Goal: Task Accomplishment & Management: Use online tool/utility

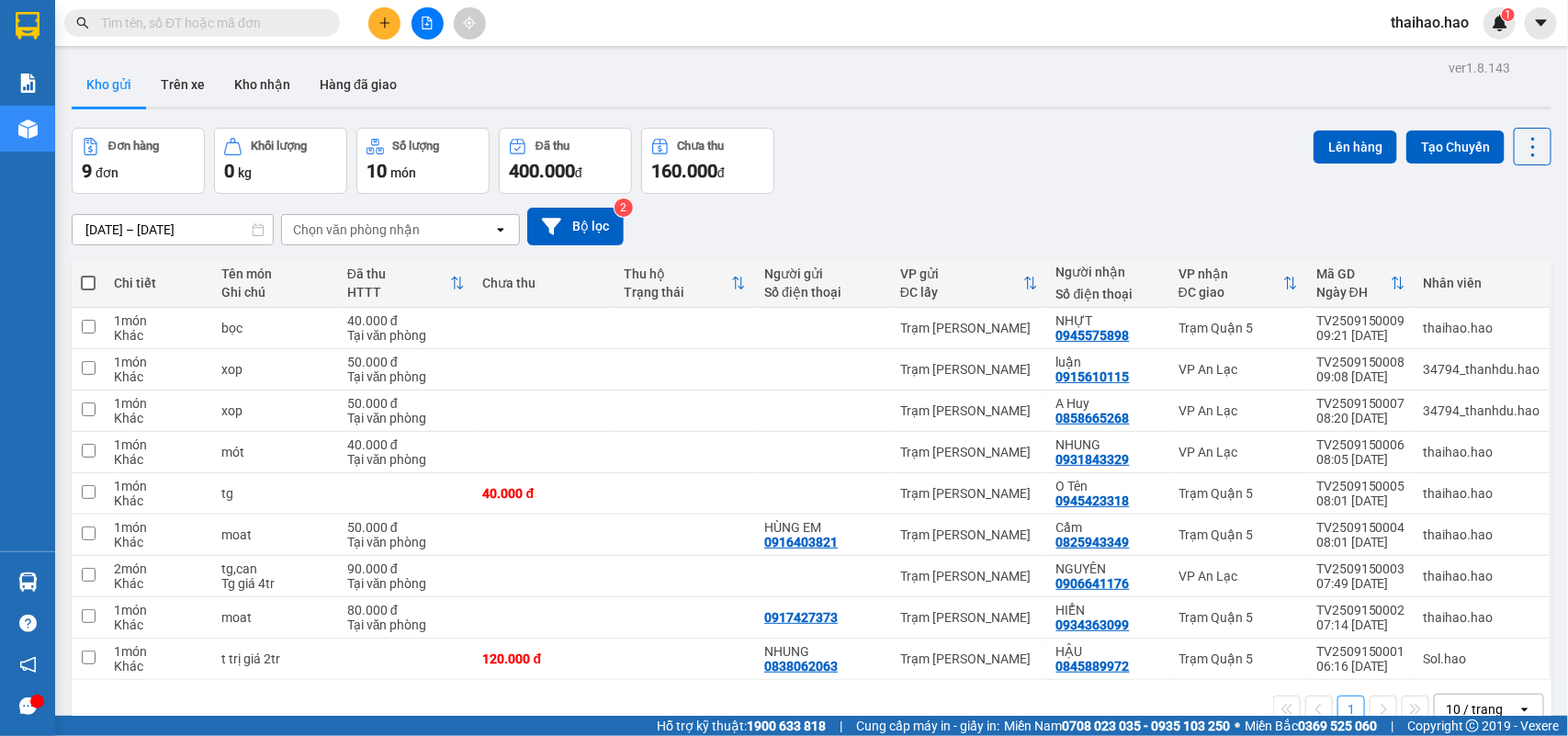
click at [196, 116] on div "ver 1.8.143 Kho gửi Trên xe Kho nhận Hàng đã giao Đơn hàng 9 đơn Khối lượng 0 k…" at bounding box center [811, 422] width 1494 height 736
drag, startPoint x: 195, startPoint y: 106, endPoint x: 194, endPoint y: 83, distance: 23.0
click at [194, 83] on div "Kho gửi Trên xe Kho nhận Hàng đã giao" at bounding box center [811, 85] width 1480 height 46
click at [194, 83] on button "Trên xe" at bounding box center [183, 84] width 74 height 45
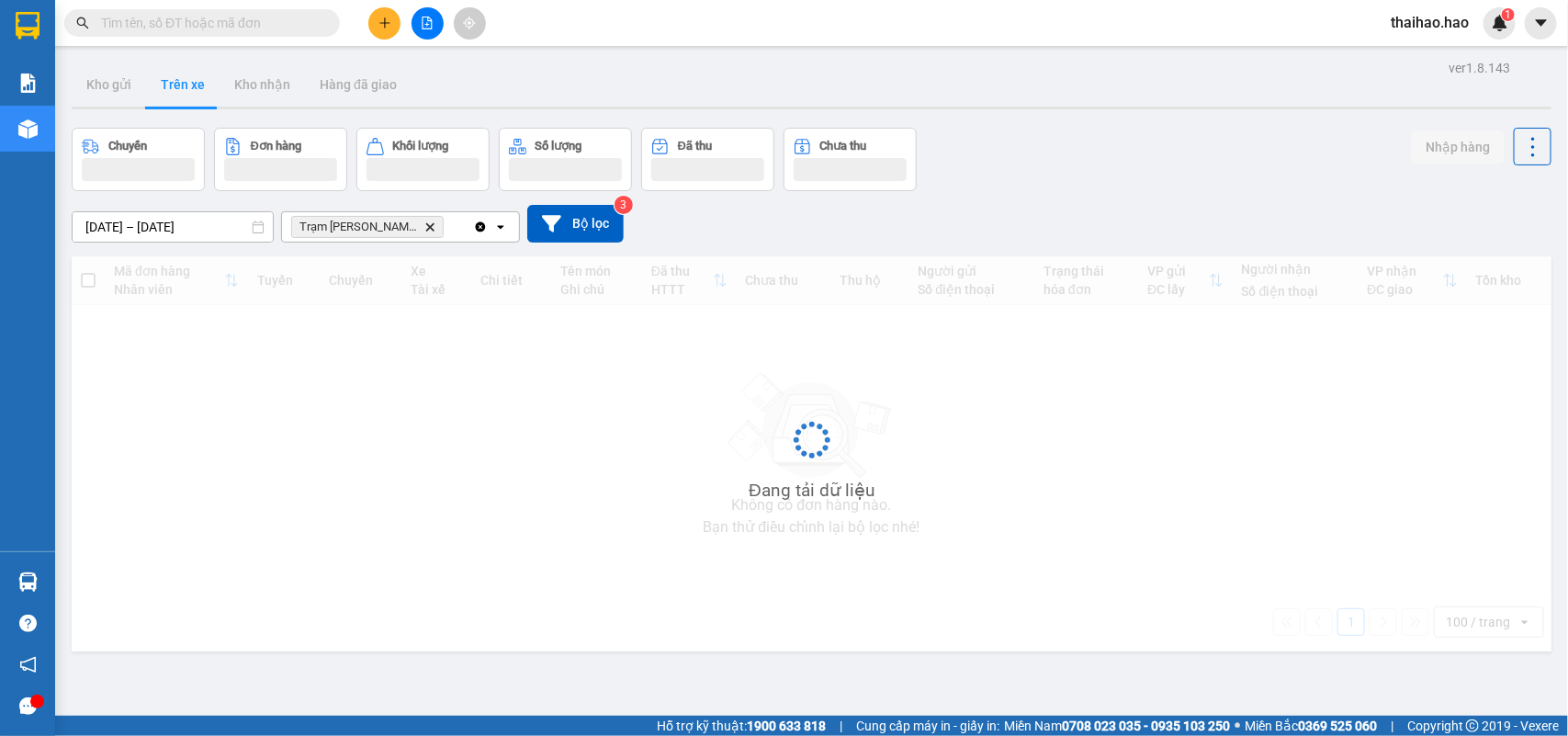
click at [95, 58] on div "ver 1.8.143 Kho gửi Trên xe Kho nhận Hàng đã giao Chuyến Đơn hàng Khối lượng Số…" at bounding box center [811, 422] width 1494 height 736
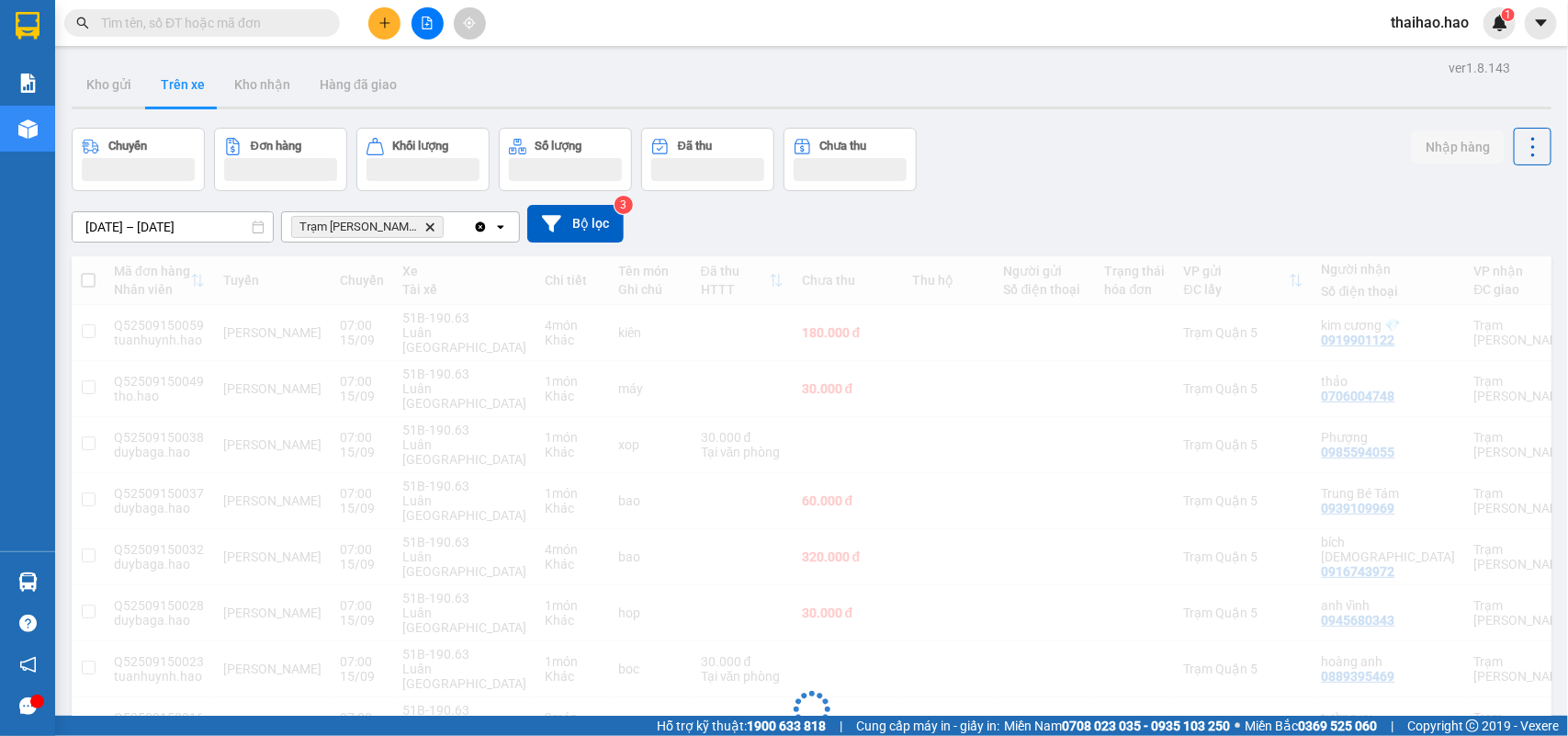
click at [95, 58] on div "ver 1.8.143 Kho gửi Trên xe Kho nhận Hàng đã giao Chuyến Đơn hàng Khối lượng Số…" at bounding box center [811, 626] width 1494 height 1142
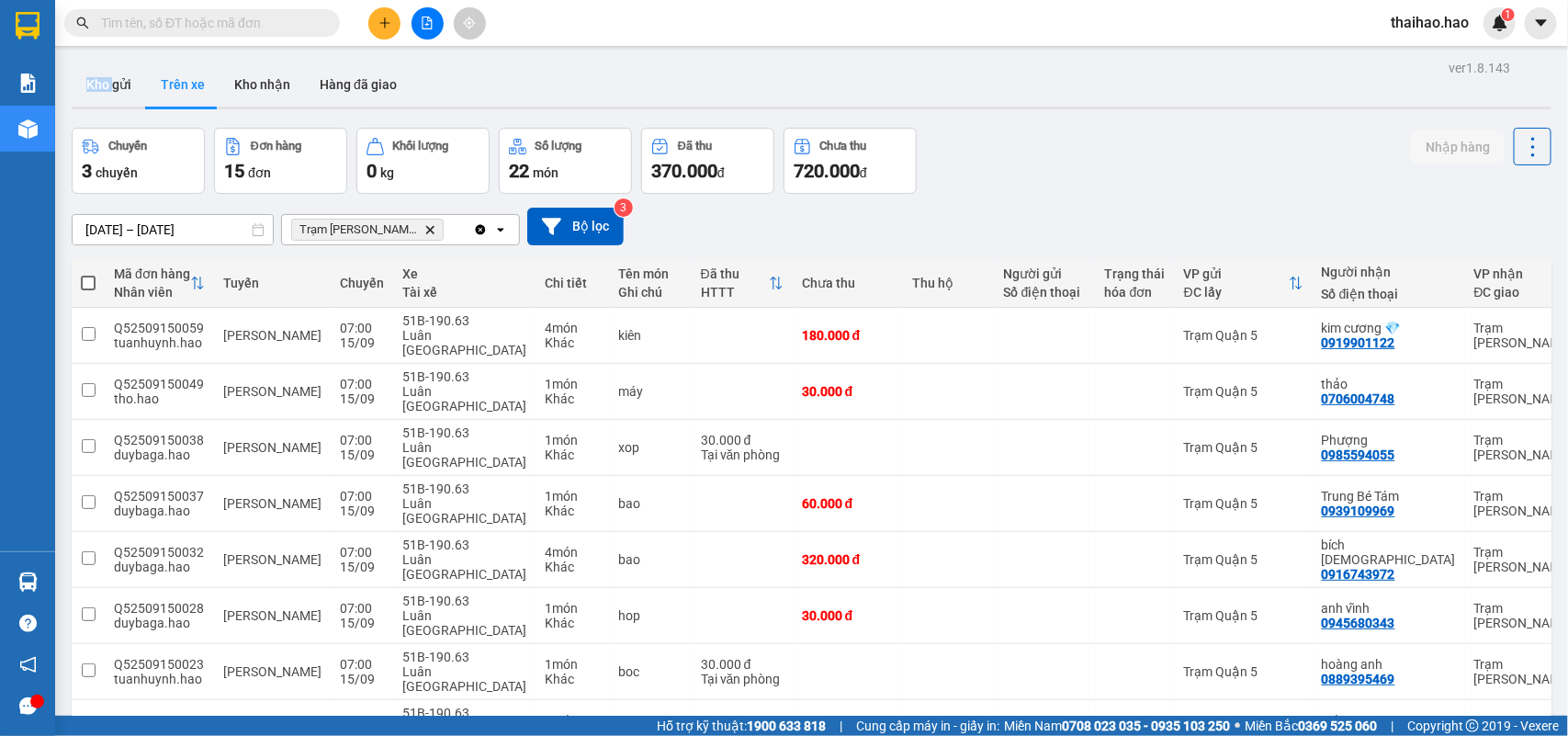
click at [95, 58] on div "ver 1.8.143 Kho gửi Trên xe Kho nhận Hàng đã giao Chuyến 3 chuyến Đơn hàng 15 đ…" at bounding box center [811, 627] width 1494 height 1145
click at [97, 64] on button "Kho gửi" at bounding box center [109, 84] width 75 height 45
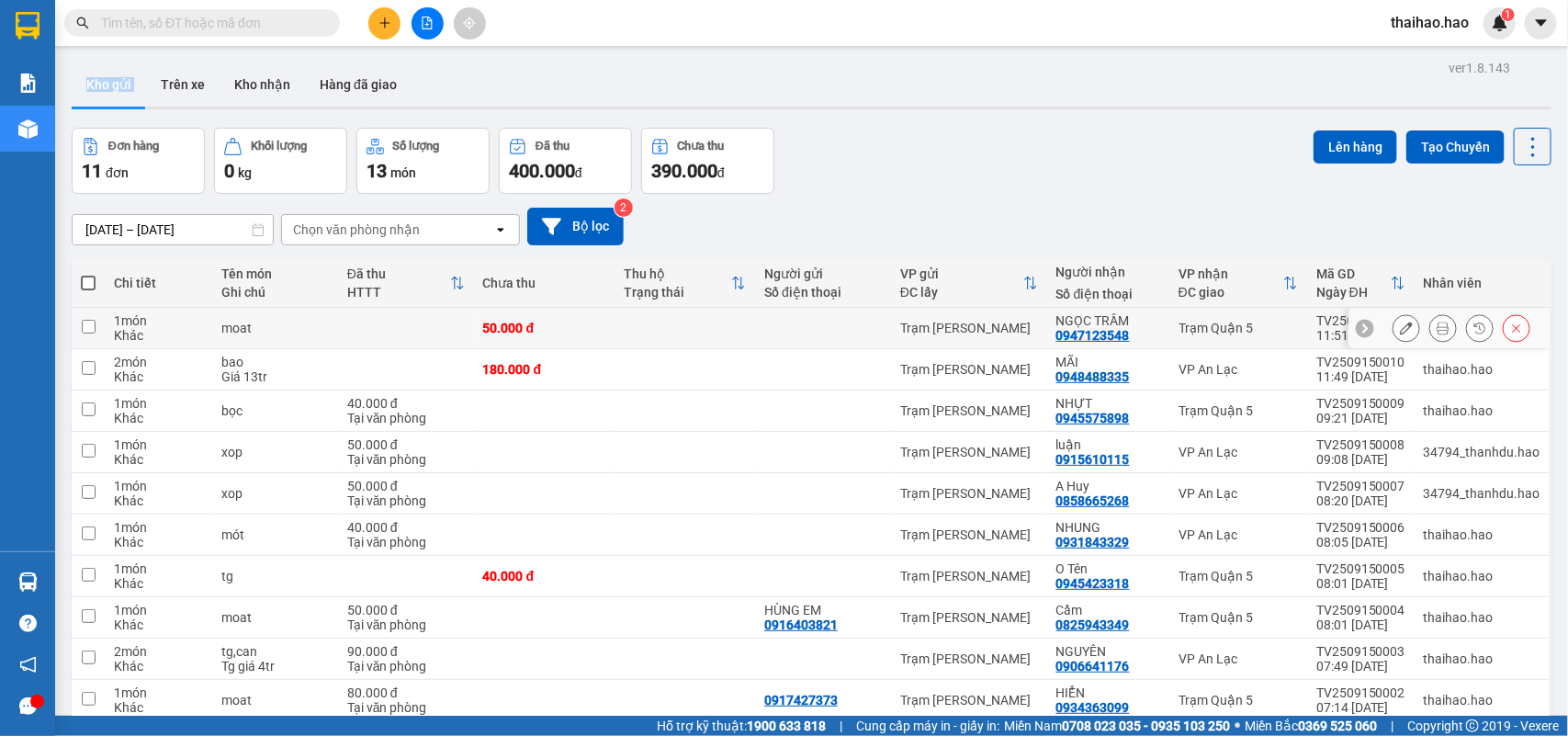
click at [1436, 329] on icon at bounding box center [1443, 329] width 13 height 13
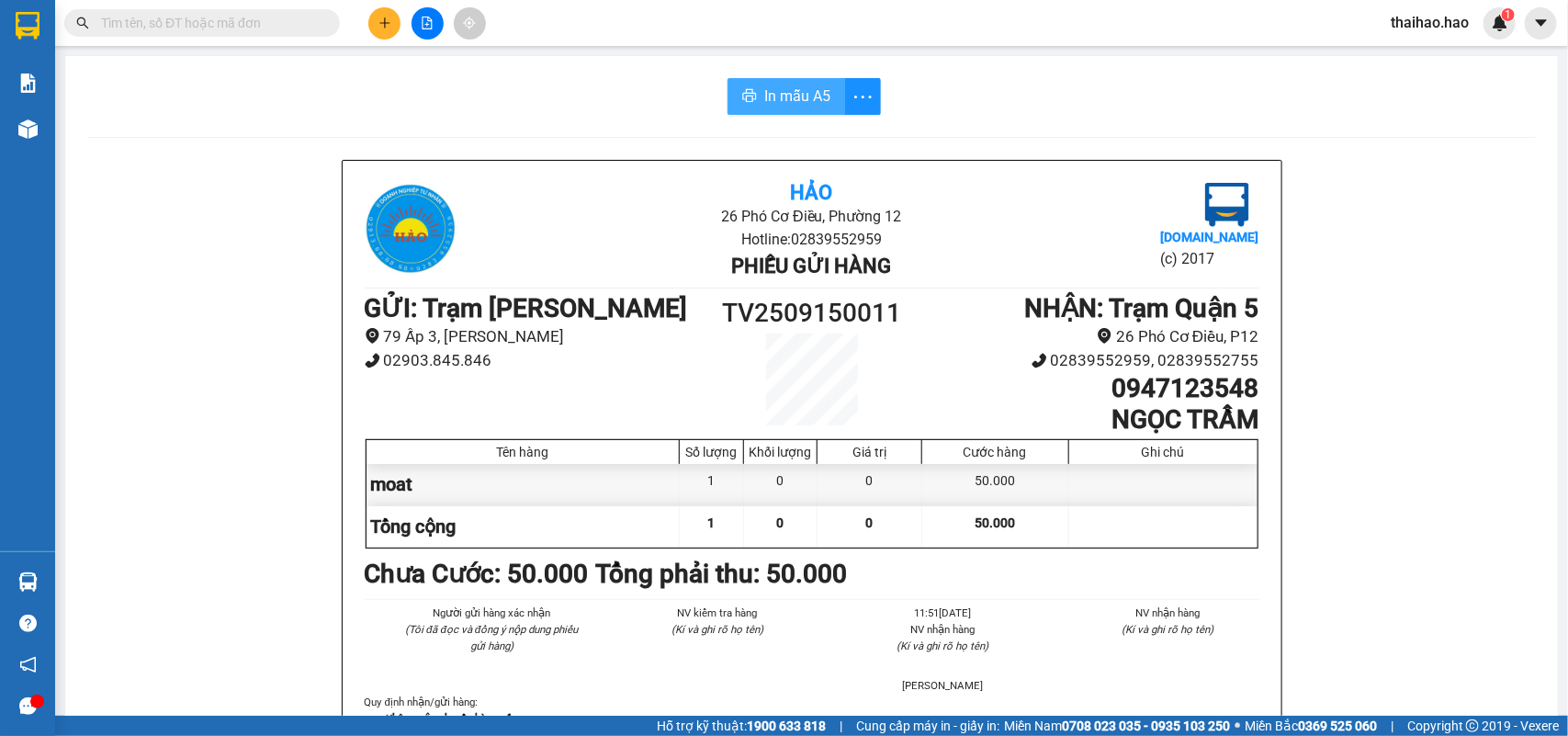
click at [782, 108] on span "In mẫu A5" at bounding box center [797, 96] width 66 height 23
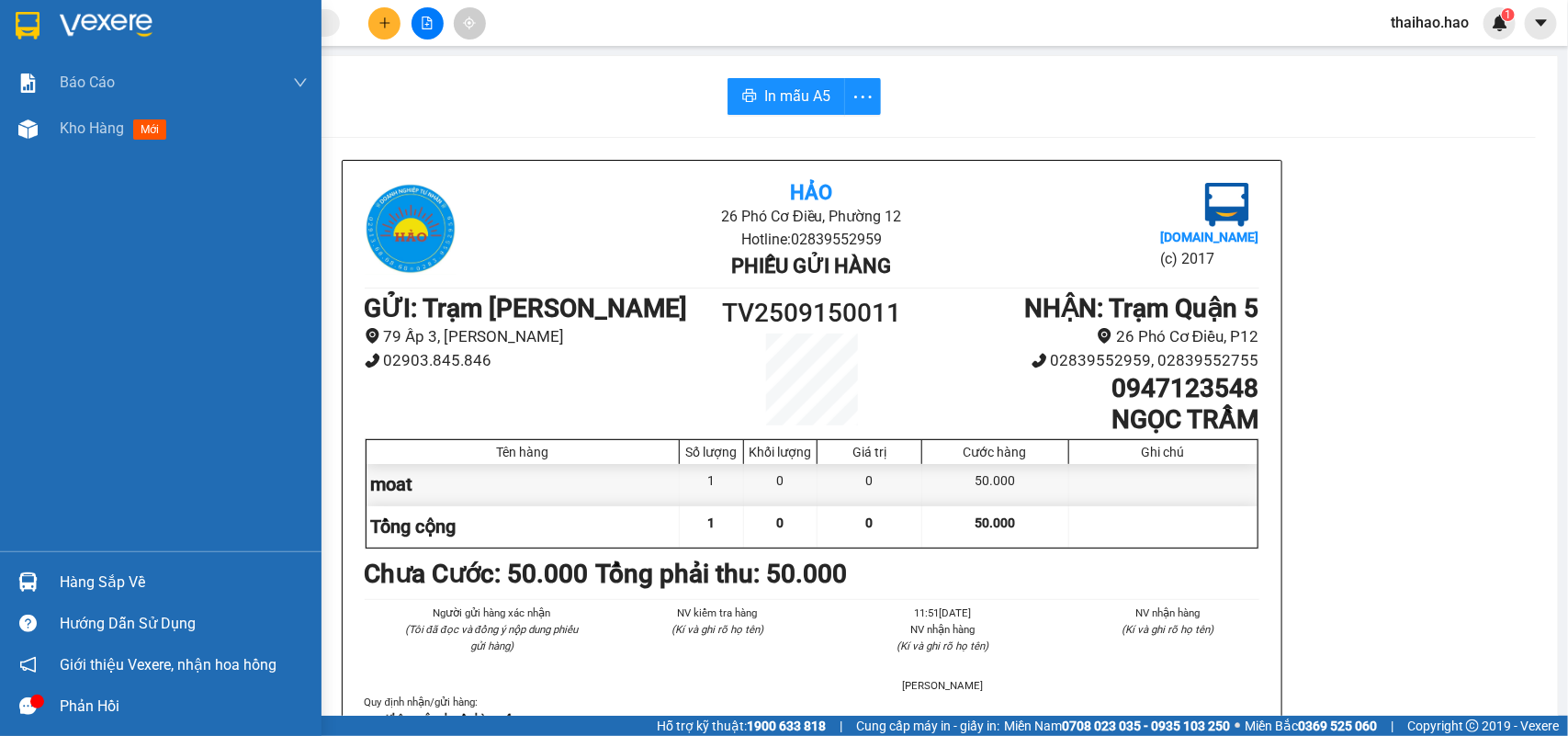
click at [65, 152] on div "Báo cáo BC tiền công nợ Báo cáo dòng tiền (trưởng trạm) Doanh số tạo đơn theo V…" at bounding box center [161, 305] width 322 height 492
click at [65, 131] on span "Kho hàng" at bounding box center [92, 128] width 64 height 17
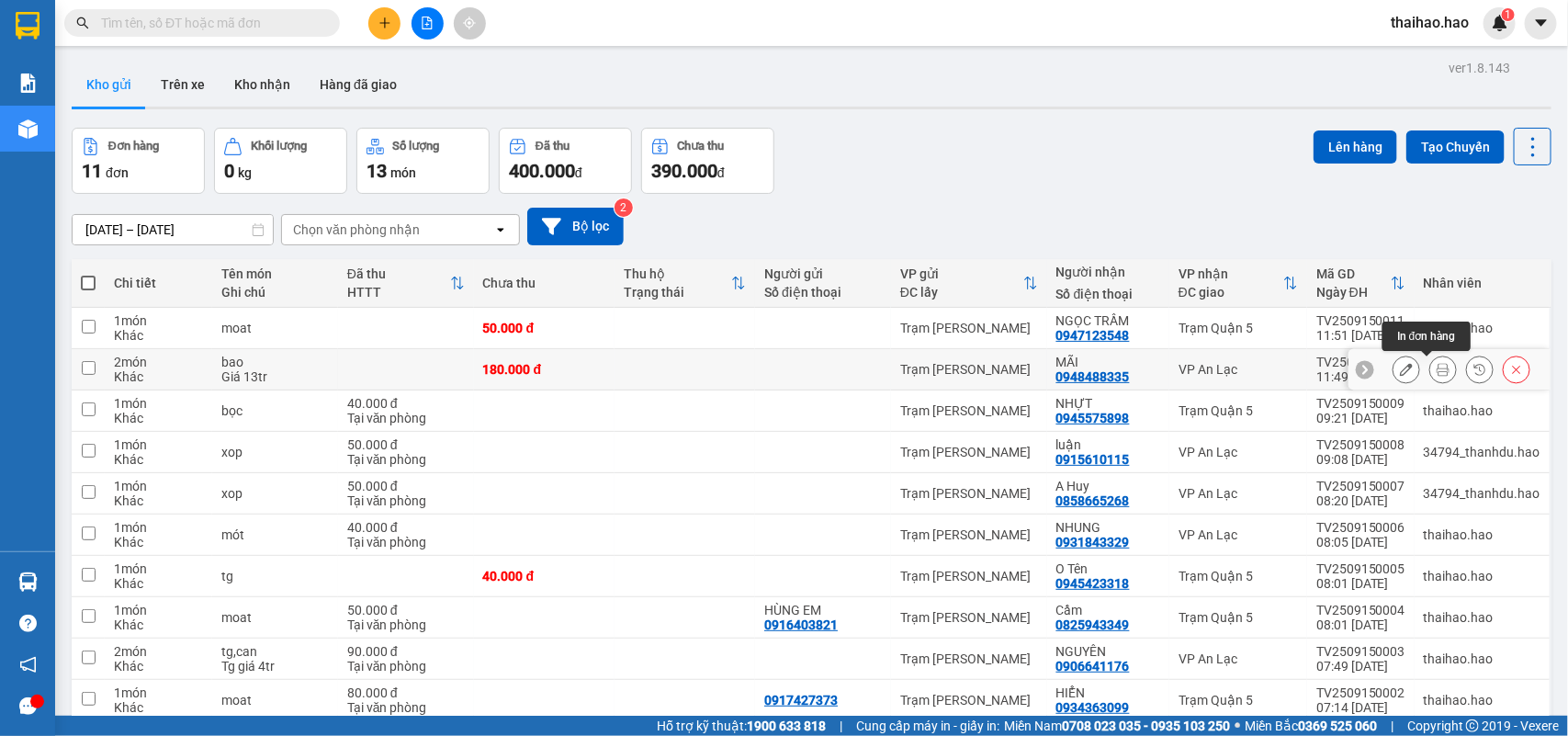
click at [1434, 379] on button at bounding box center [1443, 370] width 26 height 32
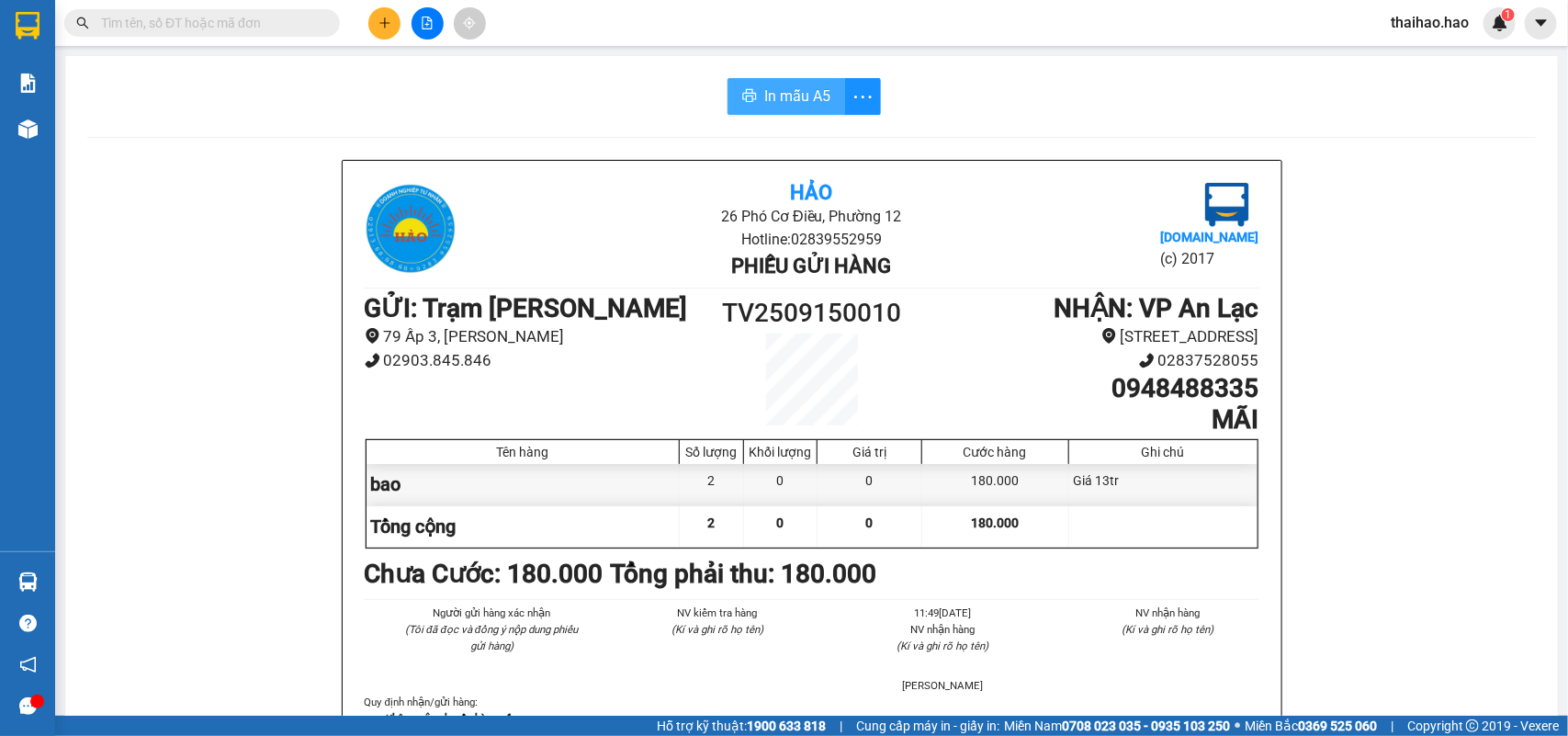
click at [764, 93] on span "In mẫu A5" at bounding box center [797, 96] width 66 height 23
click at [804, 95] on span "In mẫu A5" at bounding box center [797, 96] width 66 height 23
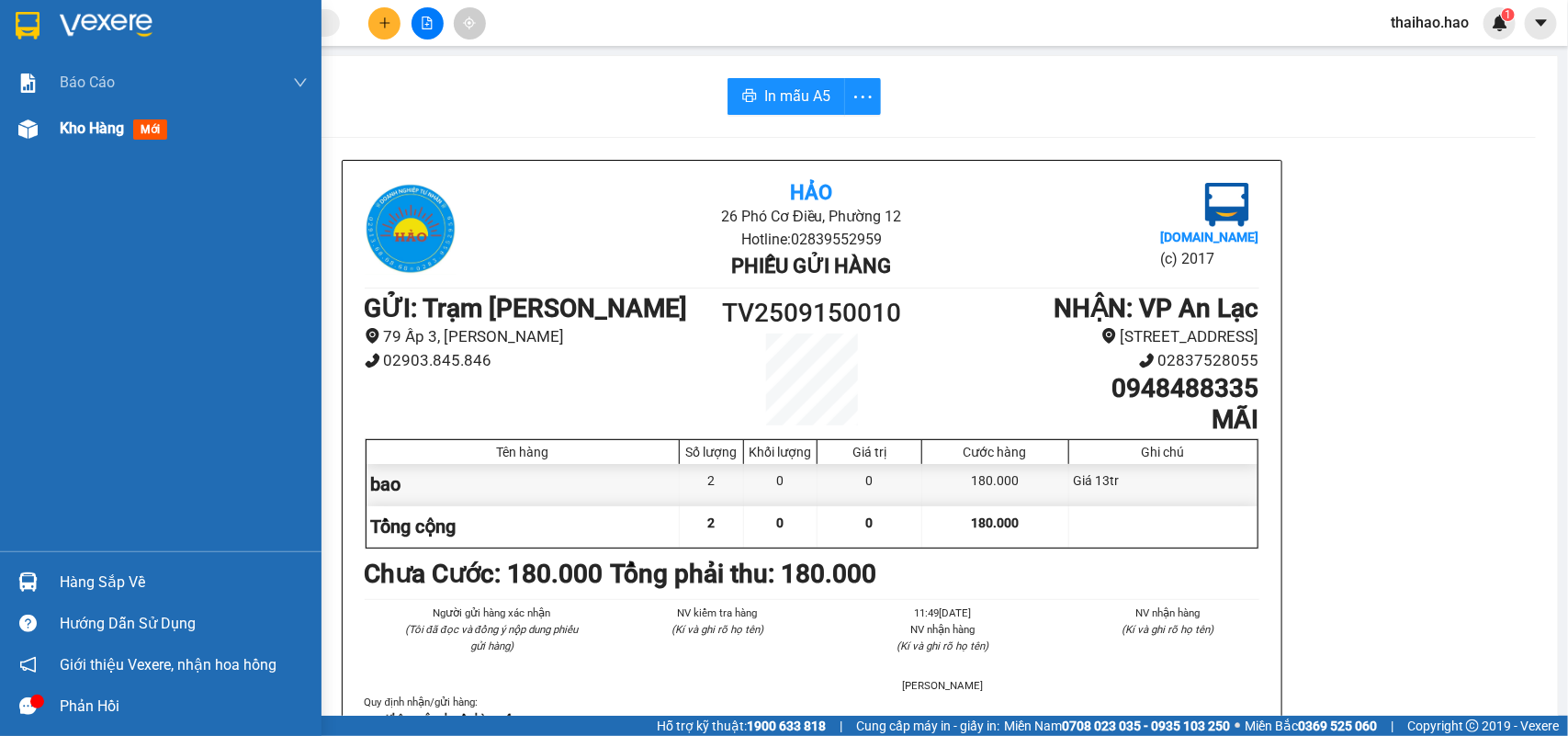
click at [80, 145] on div "Kho hàng mới" at bounding box center [184, 129] width 248 height 46
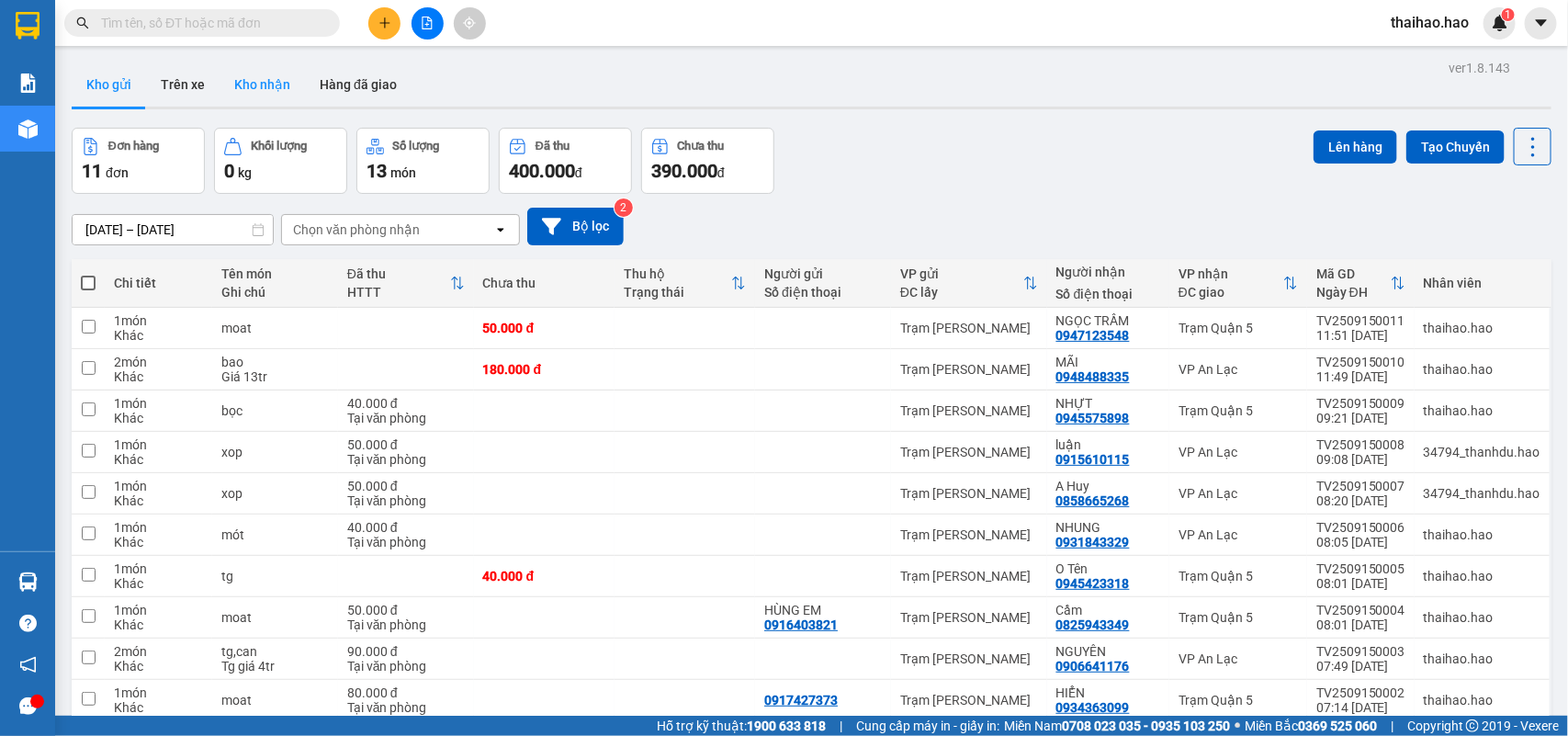
click at [285, 85] on button "Kho nhận" at bounding box center [262, 84] width 85 height 45
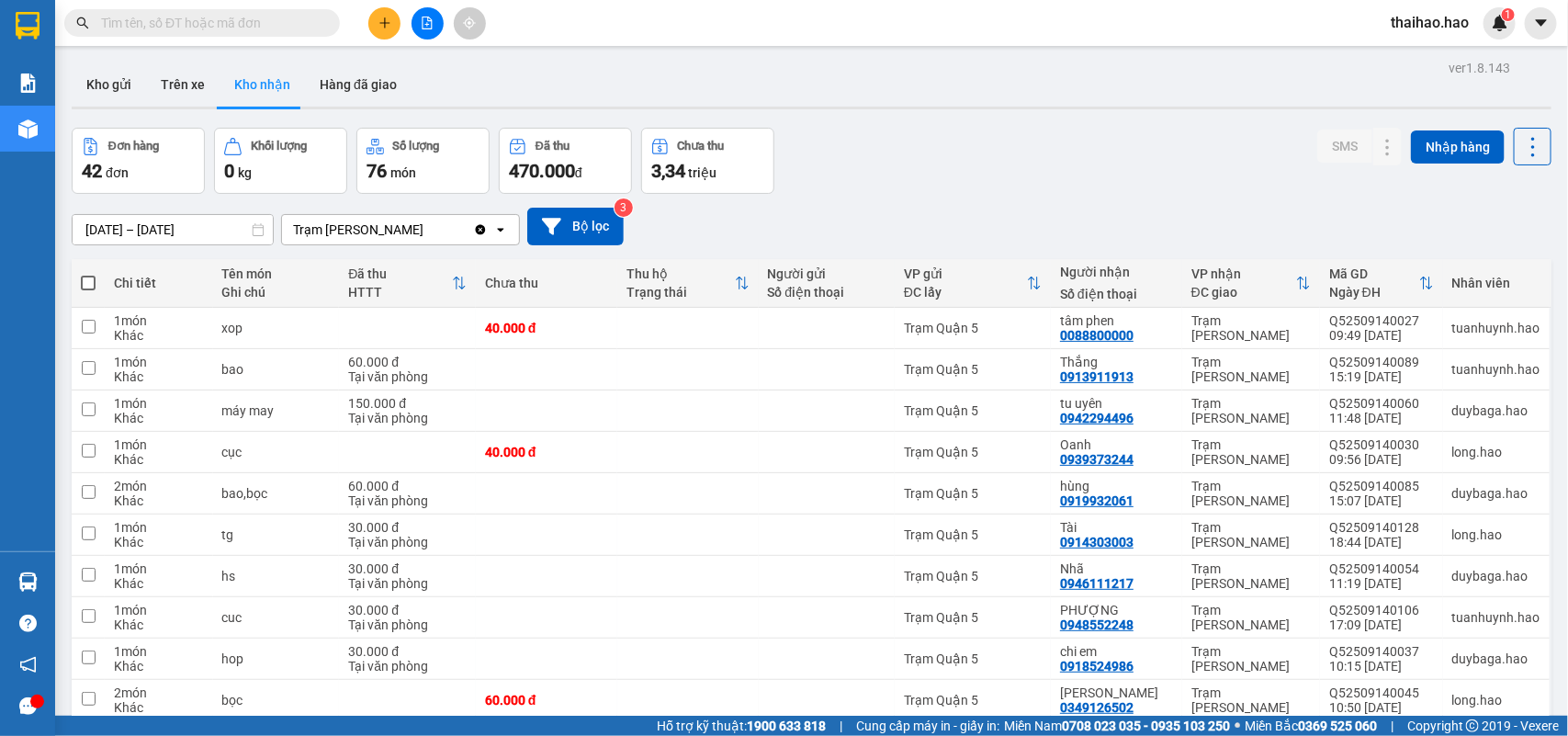
click at [117, 108] on div at bounding box center [811, 108] width 1480 height 3
click at [117, 81] on button "Kho gửi" at bounding box center [109, 84] width 75 height 45
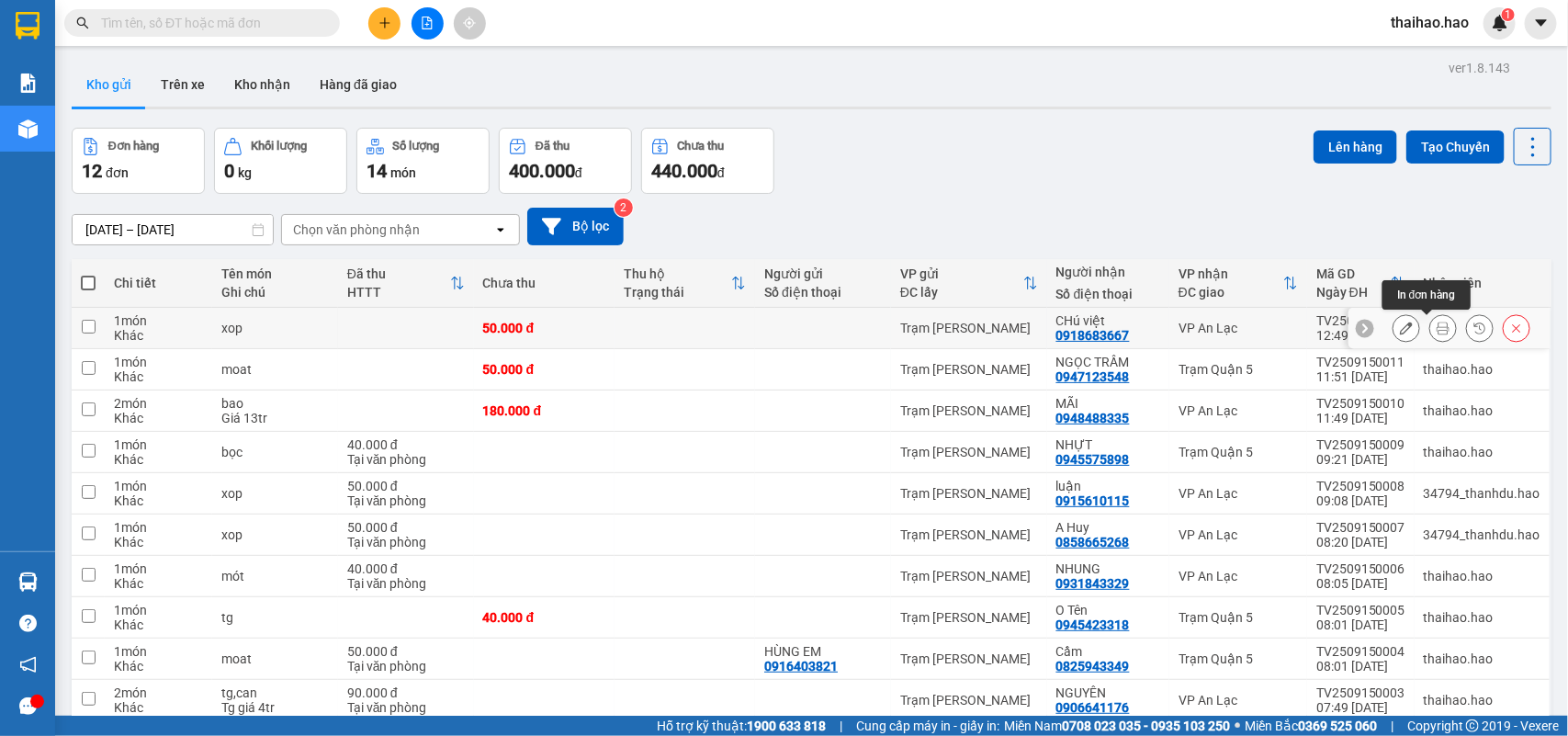
click at [1436, 329] on icon at bounding box center [1443, 329] width 13 height 13
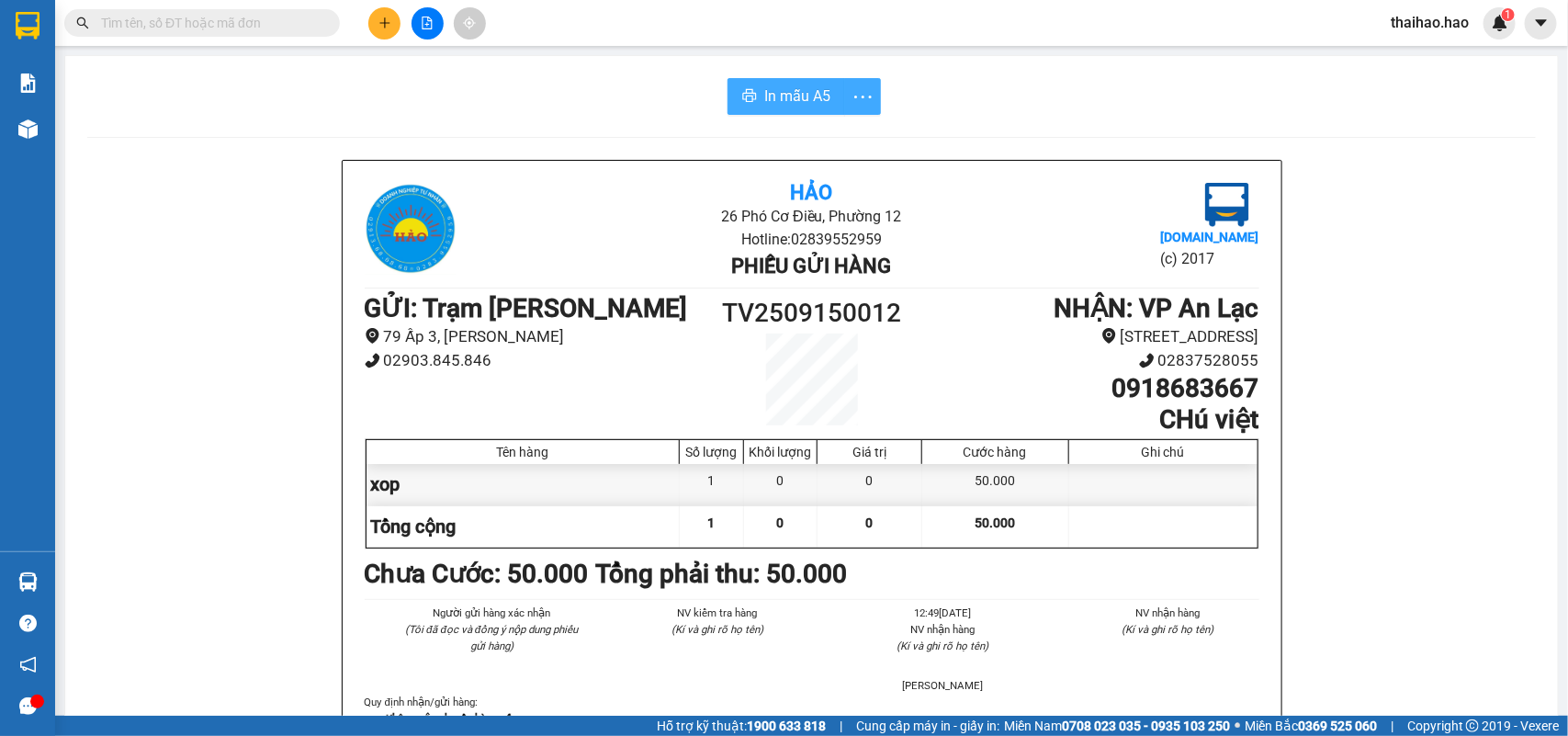
click at [841, 115] on body "Kết quả tìm kiếm ( 0 ) Bộ lọc Ngày tạo đơn gần nhất No Data thaihao.hao 1 Báo c…" at bounding box center [784, 368] width 1568 height 736
click at [764, 98] on span "In mẫu A5" at bounding box center [797, 96] width 66 height 23
click at [331, 9] on div at bounding box center [179, 23] width 358 height 27
click at [317, 25] on input "text" at bounding box center [209, 23] width 217 height 20
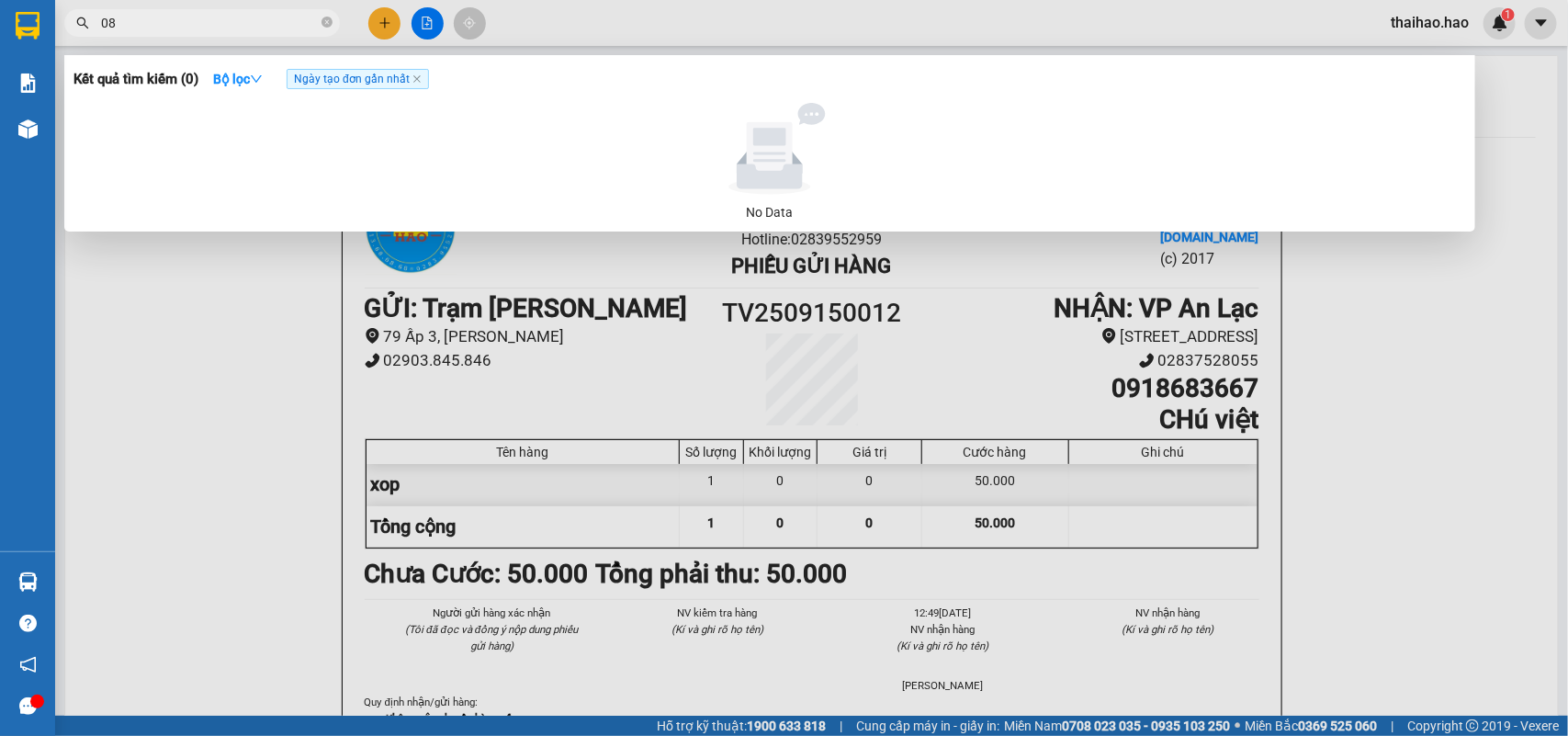
type input "0"
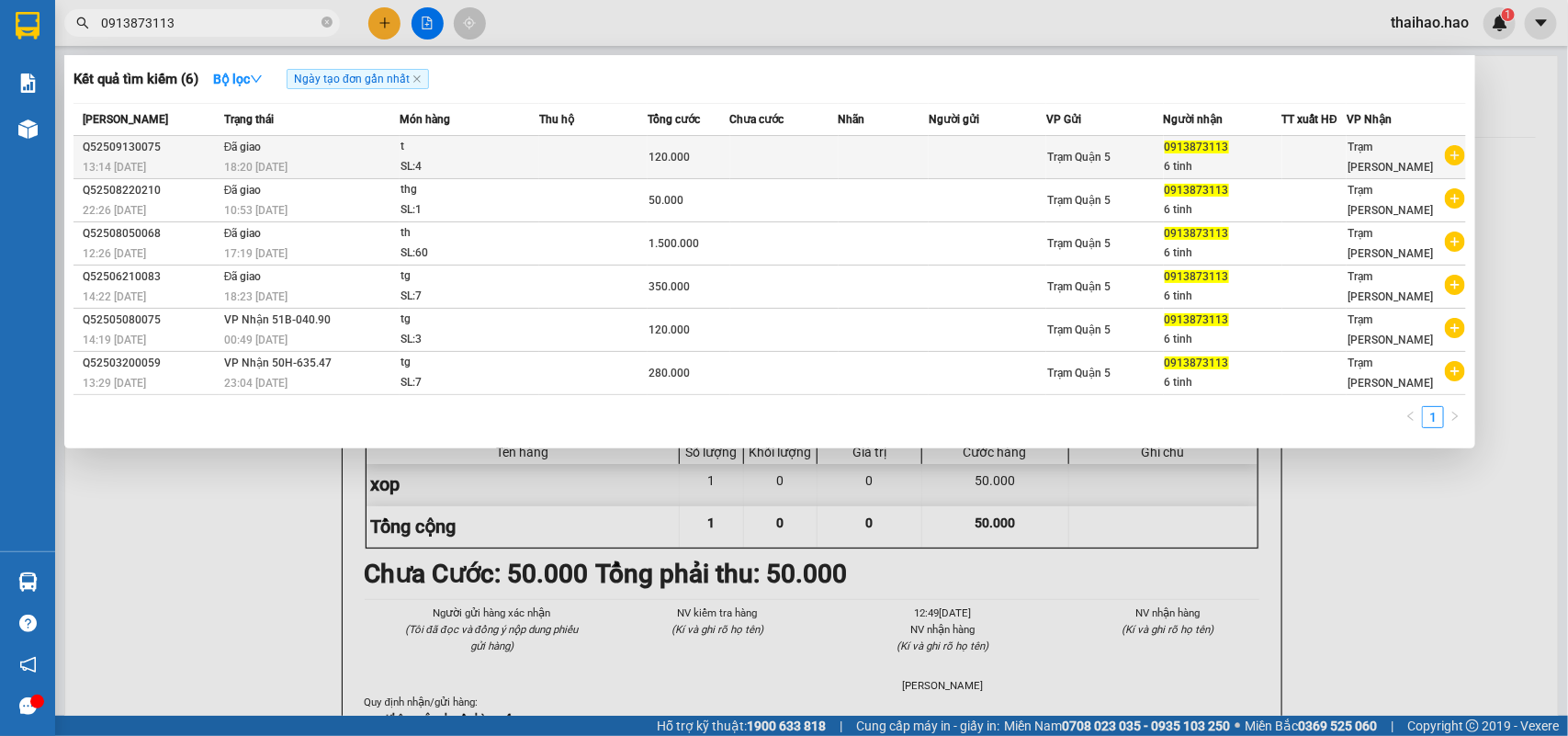
type input "0913873113"
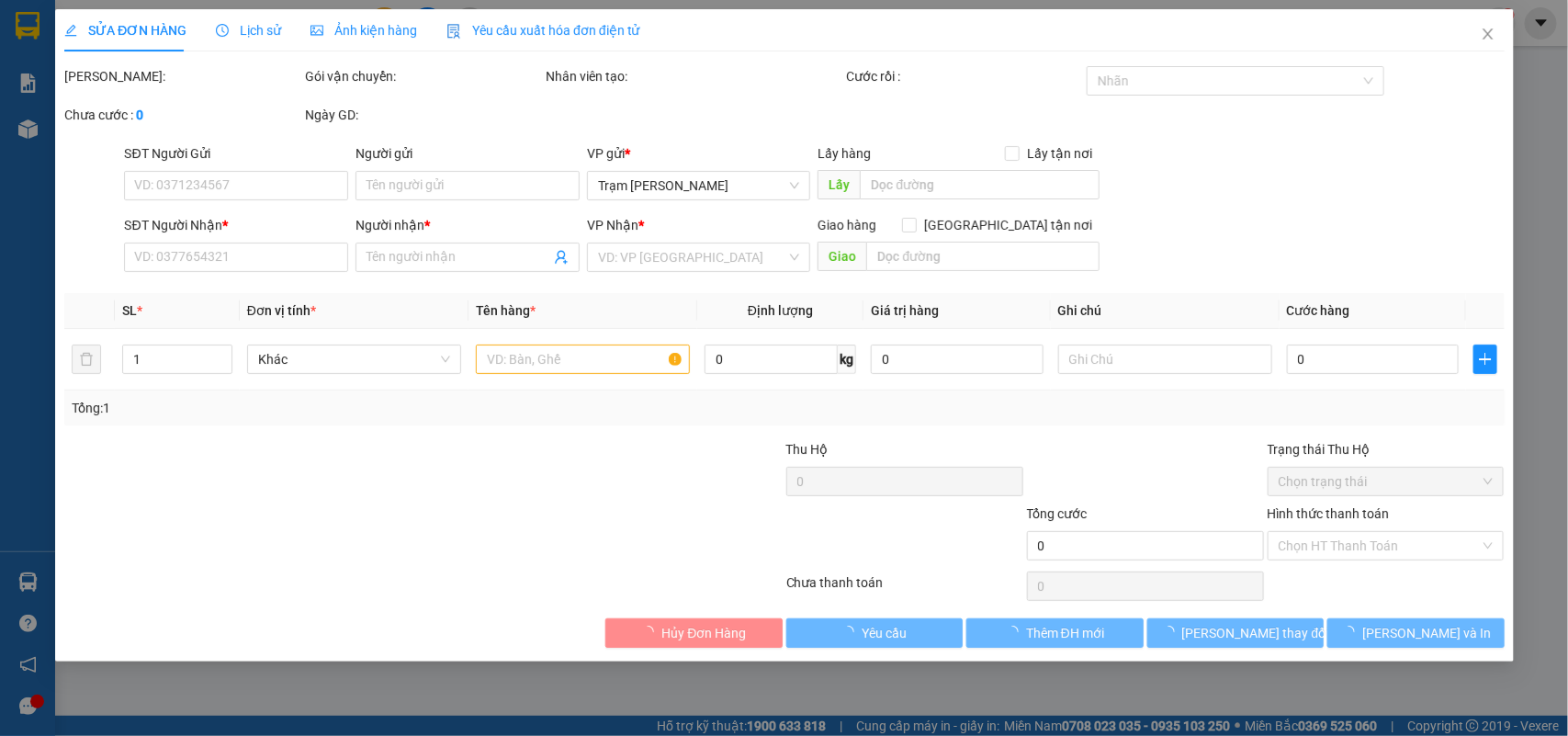
type input "0913873113"
type input "6 tinh"
type input "120.000"
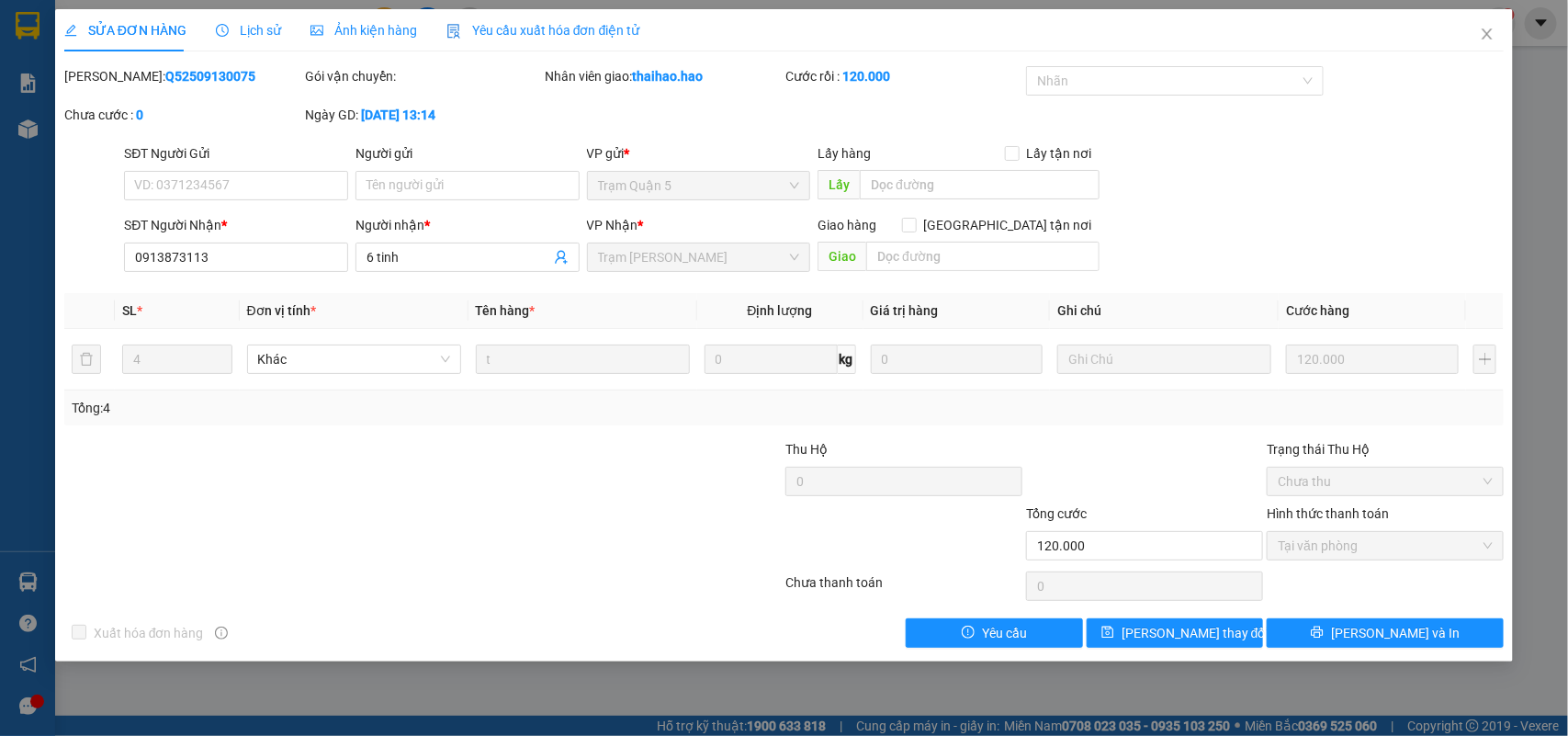
click at [365, 15] on div "Ảnh kiện hàng" at bounding box center [364, 30] width 107 height 43
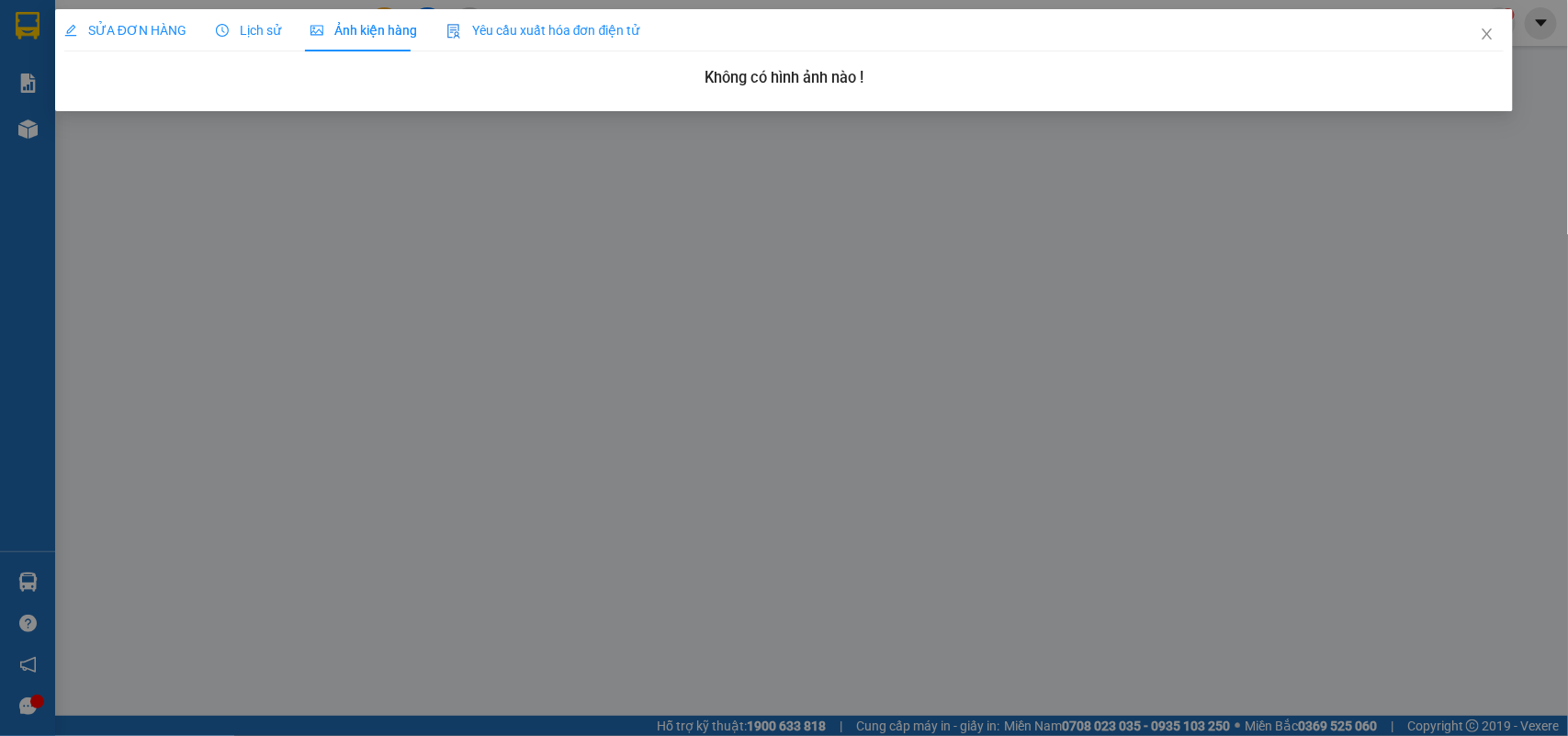
click at [134, 47] on div "SỬA ĐƠN HÀNG" at bounding box center [125, 30] width 122 height 43
